Goal: Task Accomplishment & Management: Complete application form

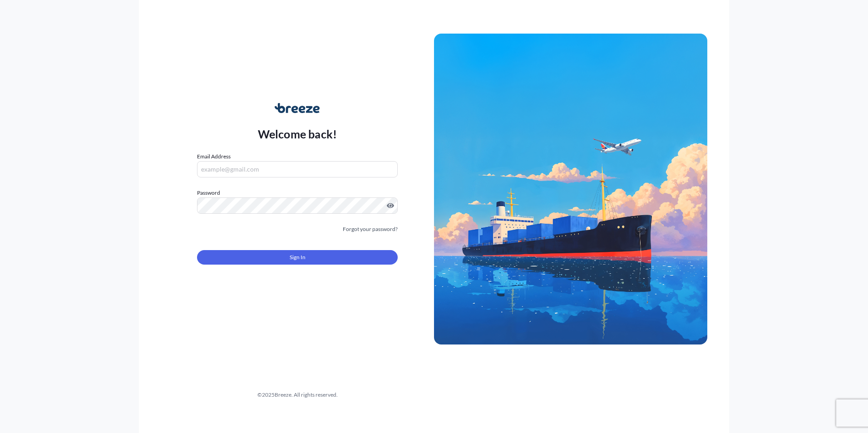
type input "[PERSON_NAME][EMAIL_ADDRESS][PERSON_NAME][DOMAIN_NAME]"
click at [243, 252] on button "Sign In" at bounding box center [297, 257] width 201 height 15
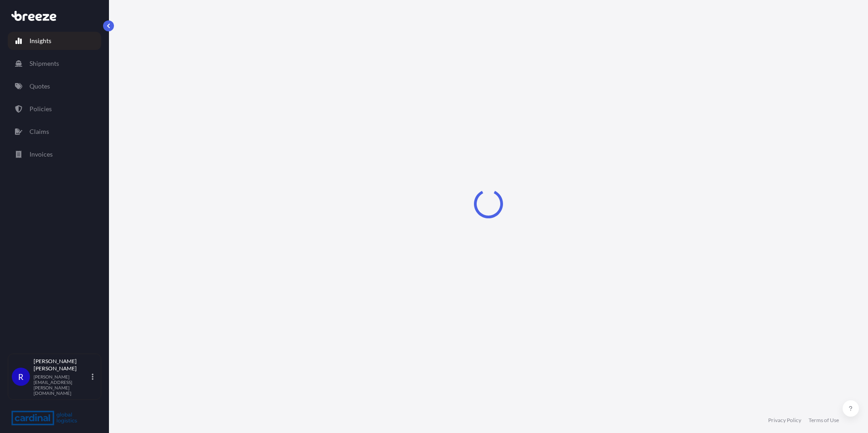
select select "2025"
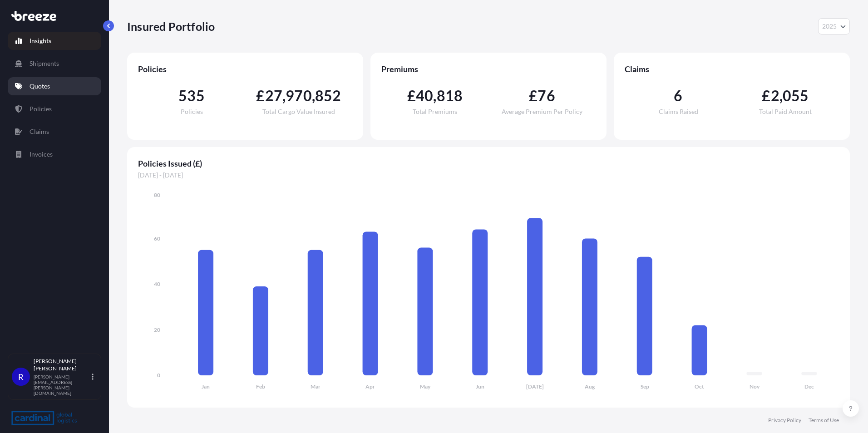
click at [79, 87] on link "Quotes" at bounding box center [55, 86] width 94 height 18
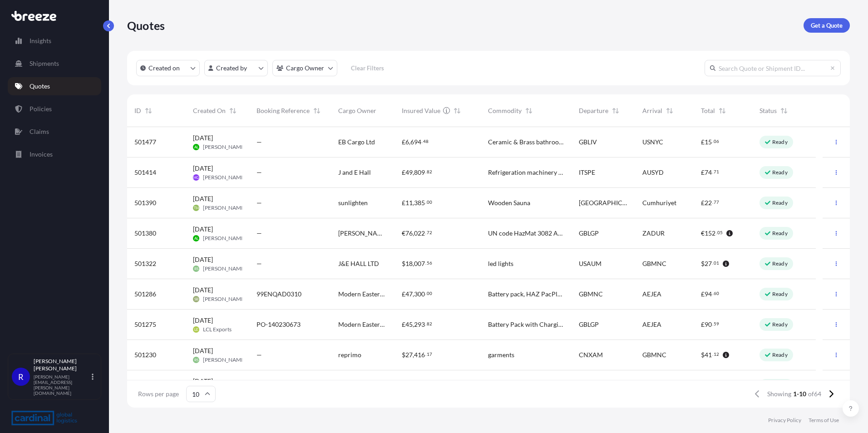
click at [384, 210] on div "sunlighten" at bounding box center [363, 203] width 64 height 30
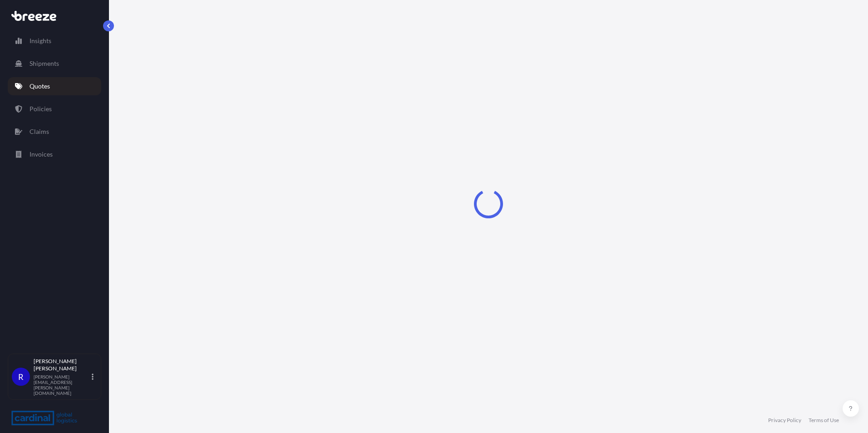
select select "Road"
select select "1"
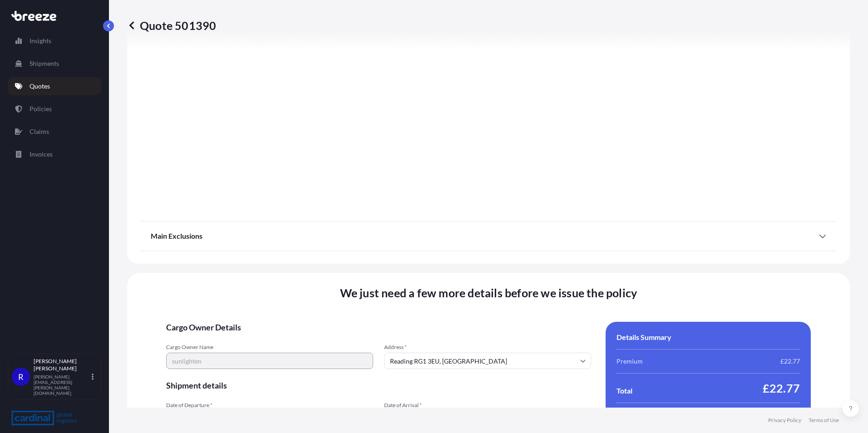
scroll to position [1008, 0]
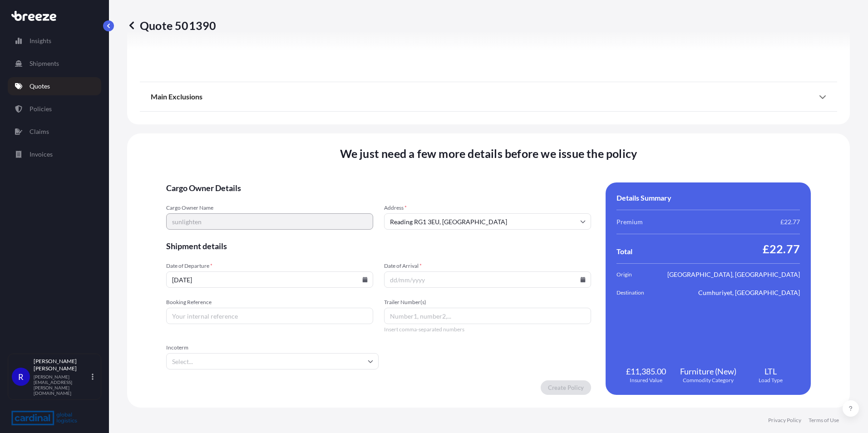
click at [302, 284] on input "[DATE]" at bounding box center [269, 279] width 207 height 16
click at [361, 282] on input "[DATE]" at bounding box center [269, 279] width 207 height 16
click at [362, 280] on icon at bounding box center [364, 279] width 5 height 5
click at [287, 196] on button "17" at bounding box center [279, 196] width 15 height 15
type input "[DATE]"
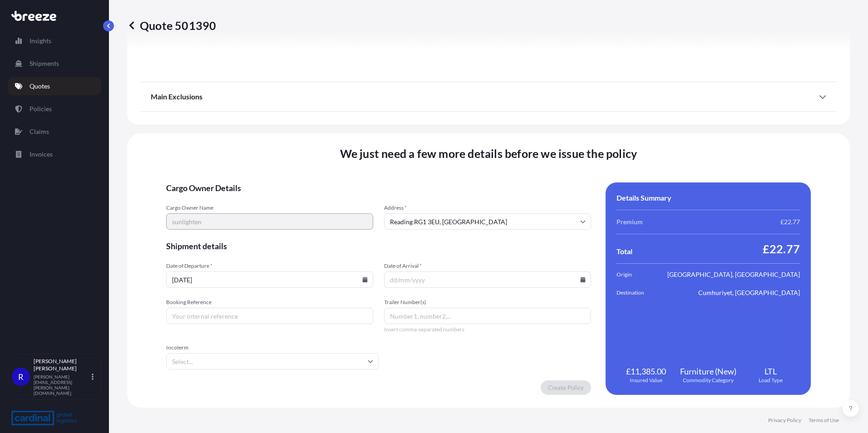
click at [450, 279] on input "Date of Arrival *" at bounding box center [487, 279] width 207 height 16
click at [222, 336] on form "Cargo Owner Details Cargo Owner Name sunlighten Address * [GEOGRAPHIC_DATA] Shi…" at bounding box center [378, 289] width 425 height 212
click at [581, 277] on input "Date of Arrival *" at bounding box center [487, 279] width 207 height 16
click at [580, 277] on icon at bounding box center [582, 279] width 5 height 5
click at [464, 232] on button "29" at bounding box center [456, 229] width 15 height 15
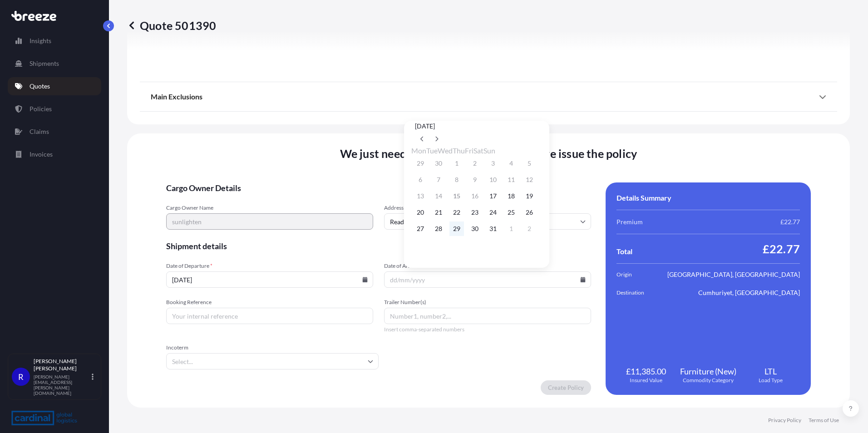
type input "[DATE]"
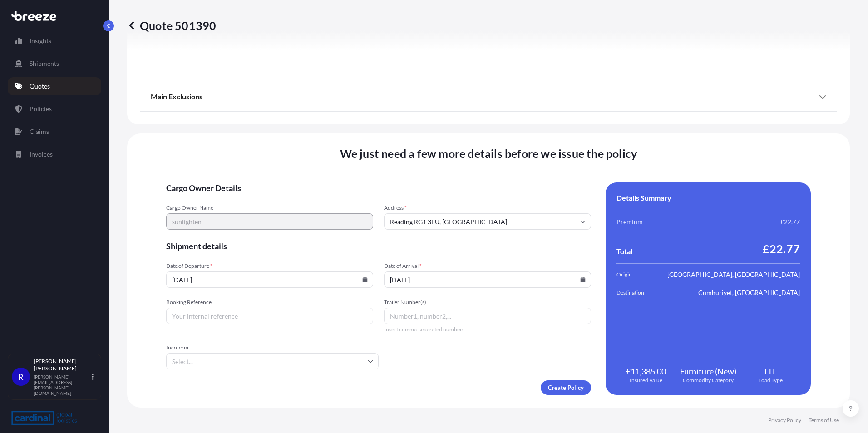
click at [253, 314] on input "Booking Reference" at bounding box center [269, 316] width 207 height 16
paste input "2PER5100062"
type input "2PER5100062"
click at [249, 359] on input "Incoterm" at bounding box center [272, 361] width 212 height 16
click at [233, 333] on li "DAP" at bounding box center [273, 329] width 201 height 17
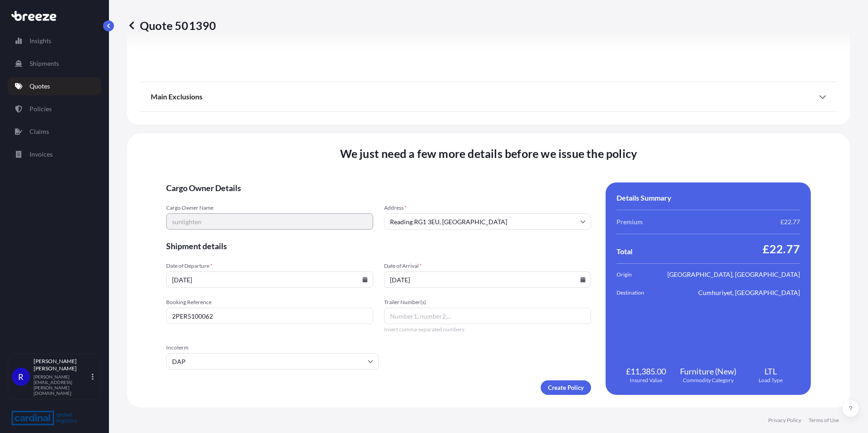
click at [222, 388] on div "Create Policy" at bounding box center [378, 387] width 425 height 15
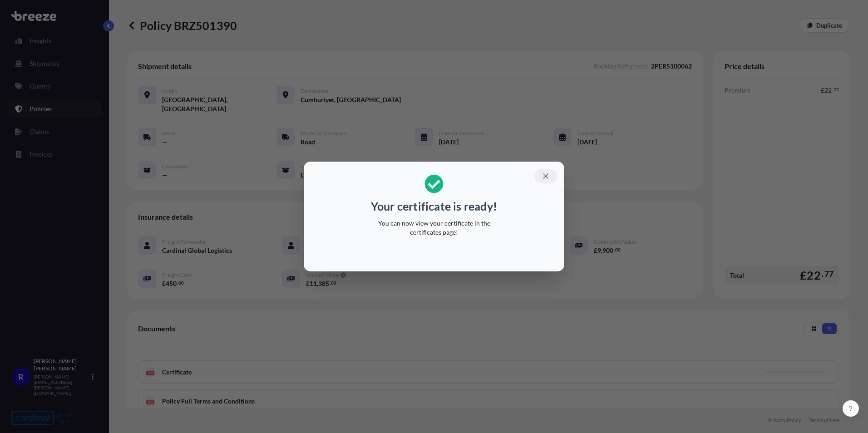
click at [545, 174] on icon "button" at bounding box center [546, 176] width 8 height 8
